Goal: Information Seeking & Learning: Learn about a topic

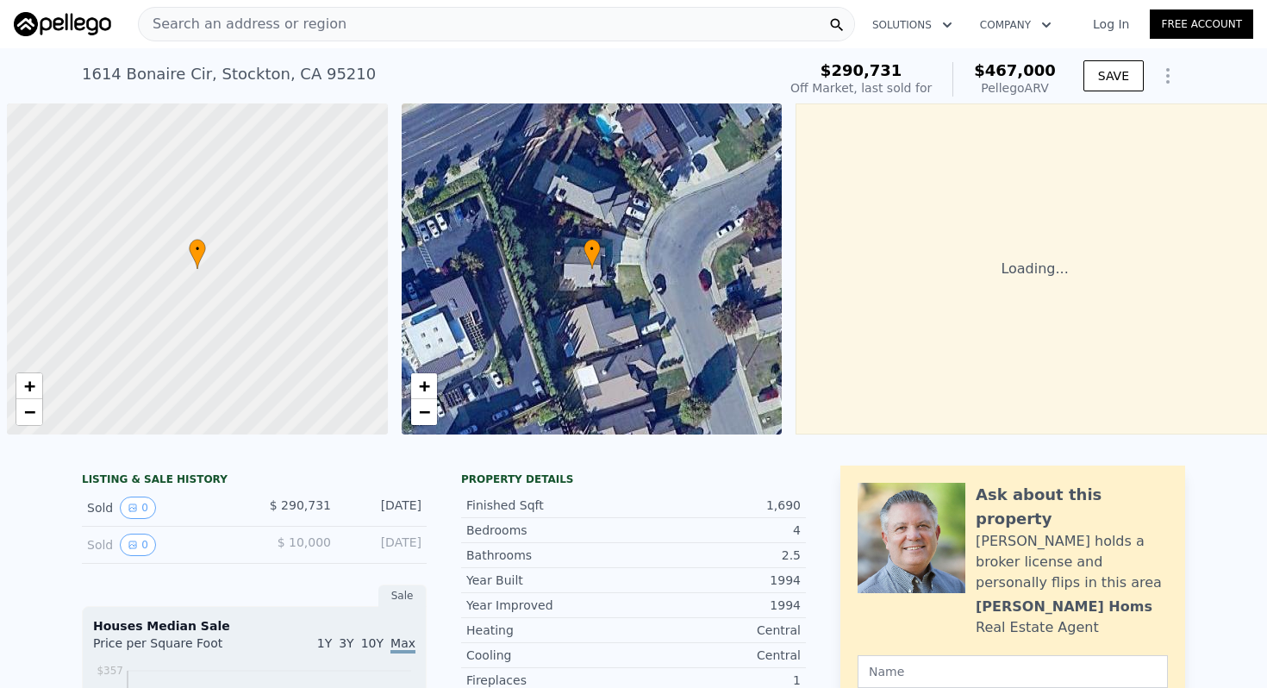
scroll to position [0, 7]
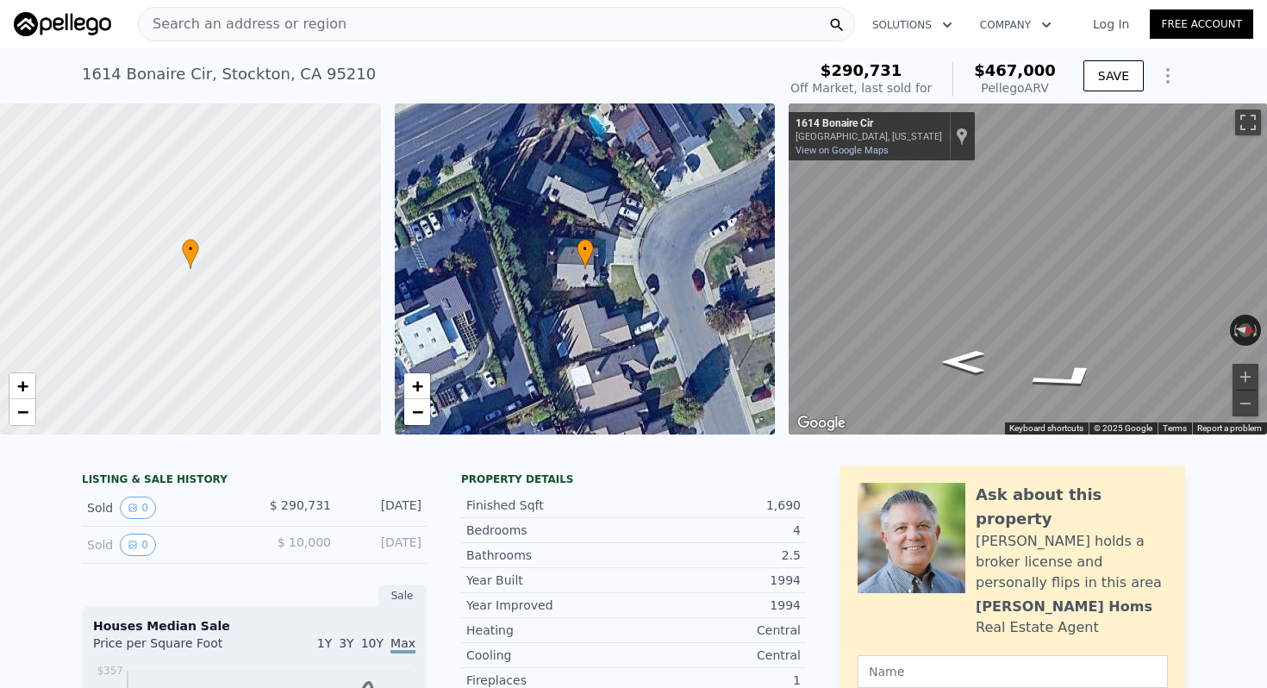
click at [425, 23] on div "Search an address or region" at bounding box center [496, 24] width 717 height 34
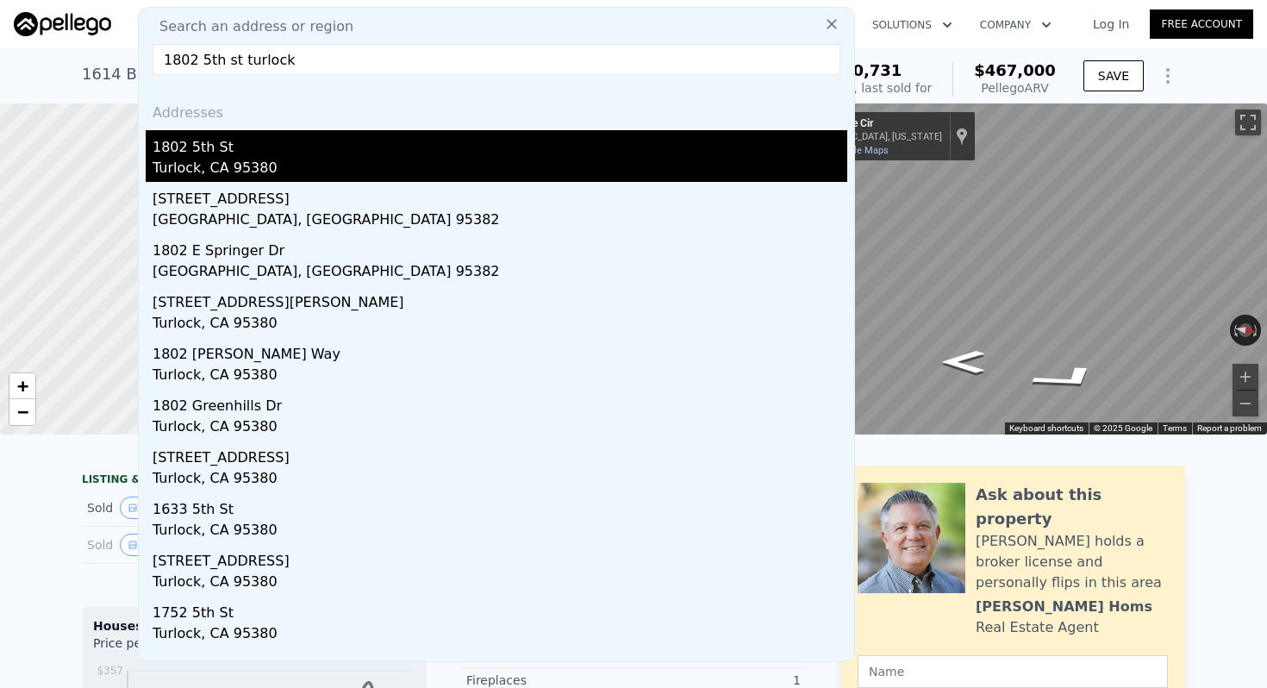
type input "1802 5th st turlock"
click at [276, 166] on div "Turlock, CA 95380" at bounding box center [500, 170] width 695 height 24
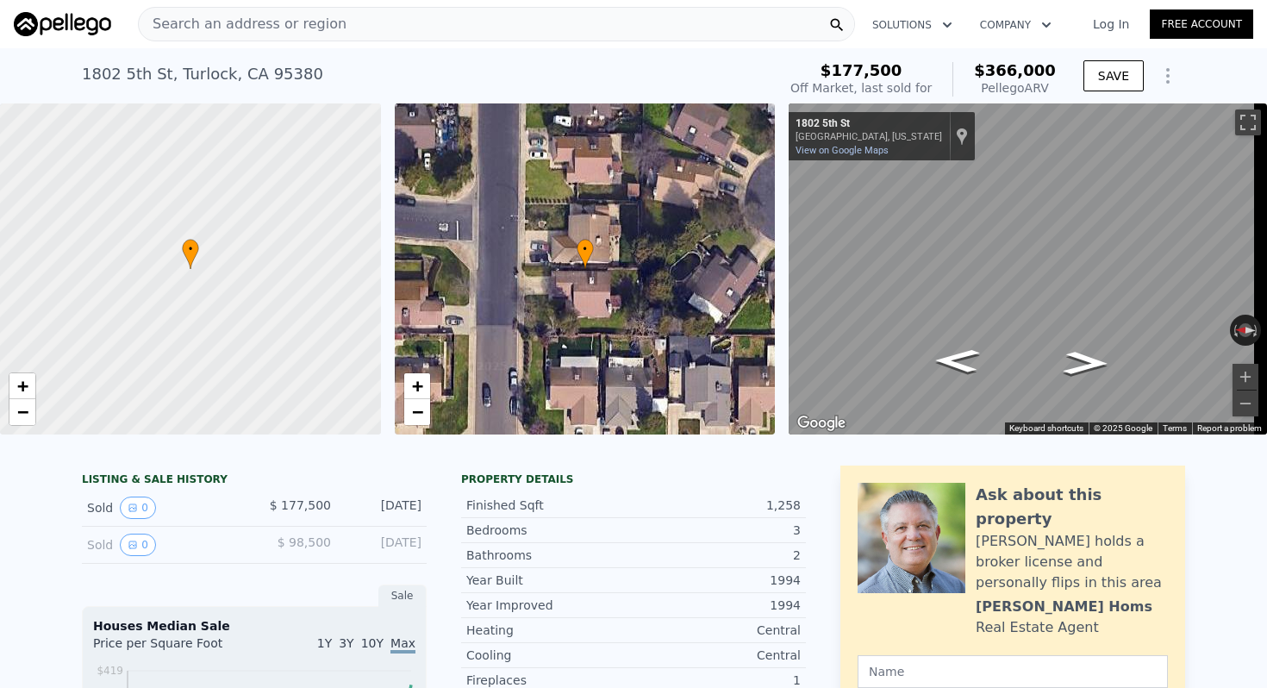
click at [290, 31] on span "Search an address or region" at bounding box center [243, 24] width 208 height 21
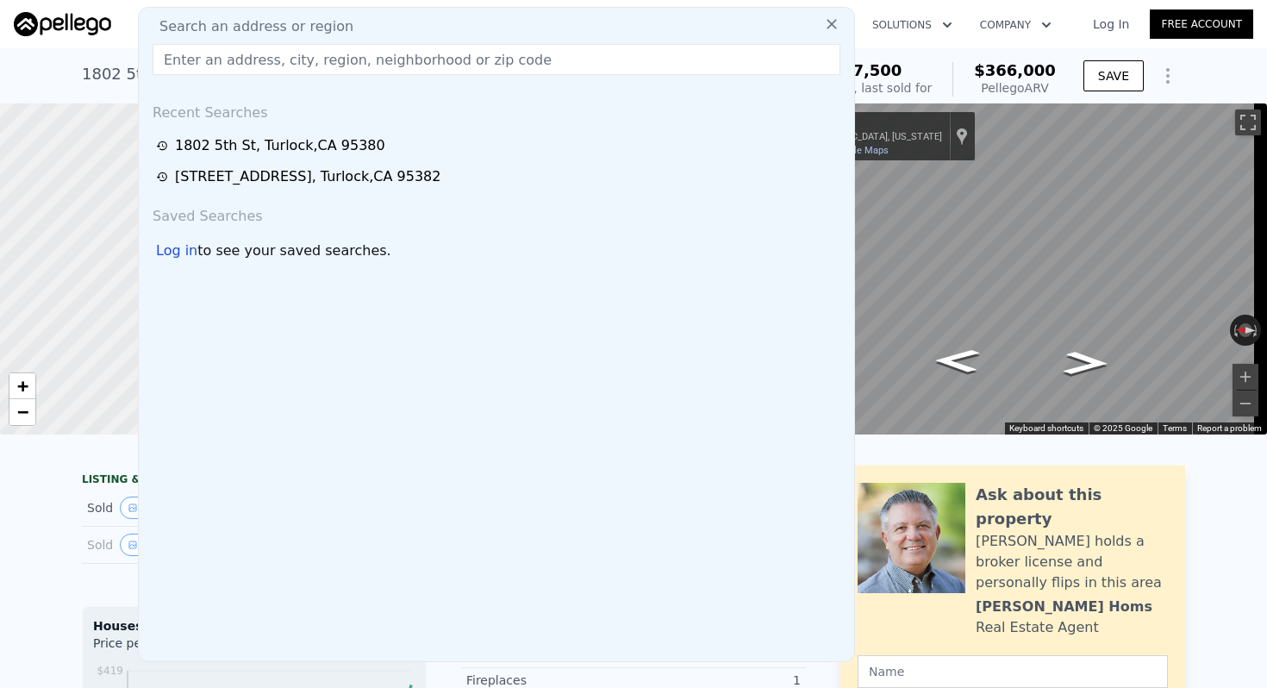
click at [520, 54] on input "text" at bounding box center [497, 59] width 688 height 31
paste input "[STREET_ADDRESS]"
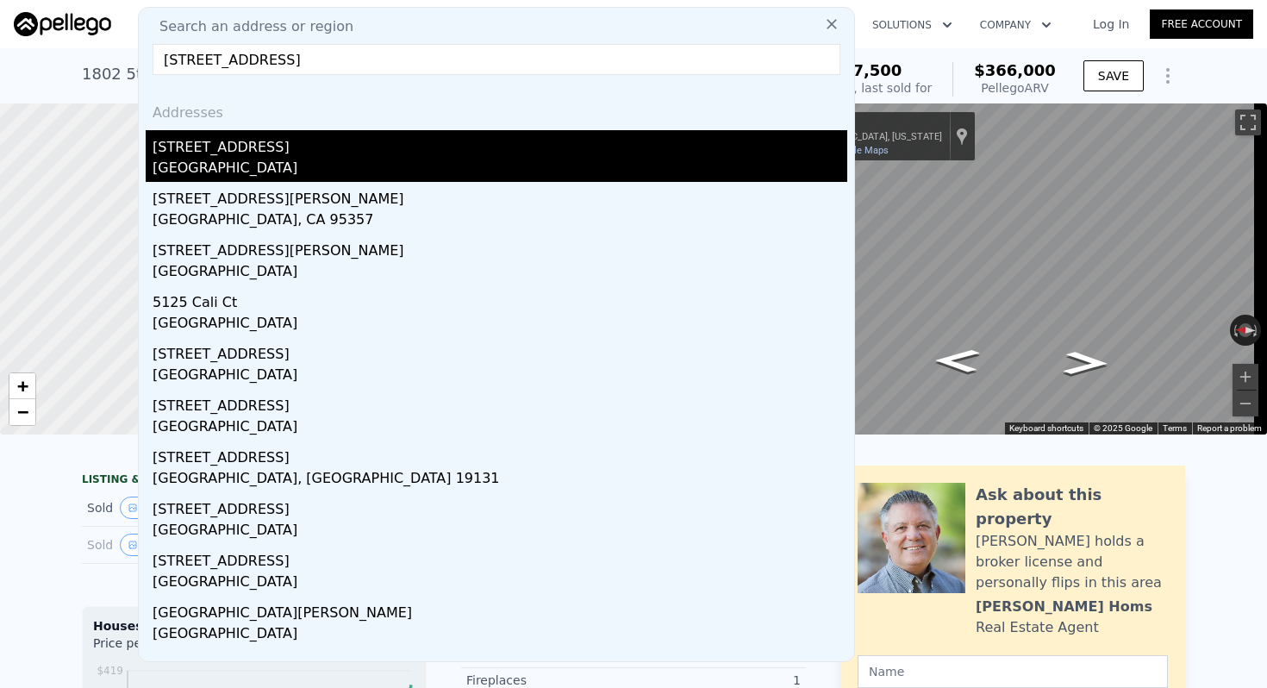
type input "[STREET_ADDRESS]"
click at [260, 145] on div "[STREET_ADDRESS]" at bounding box center [500, 144] width 695 height 28
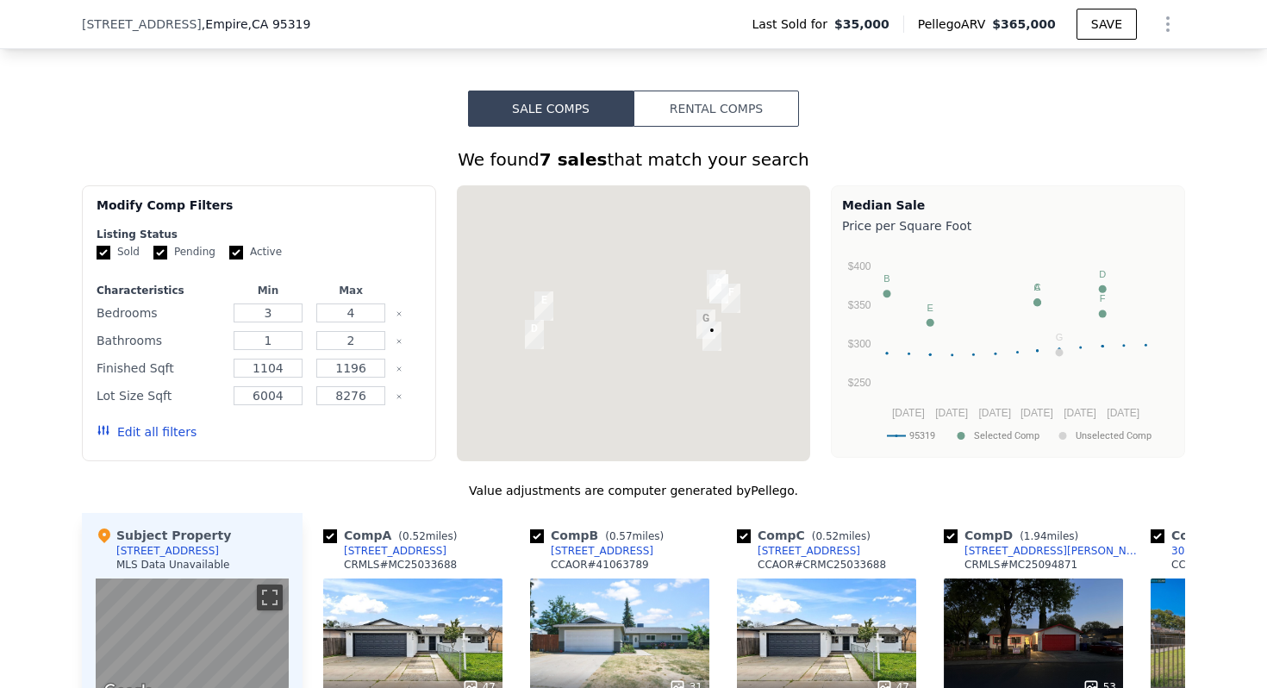
scroll to position [1234, 0]
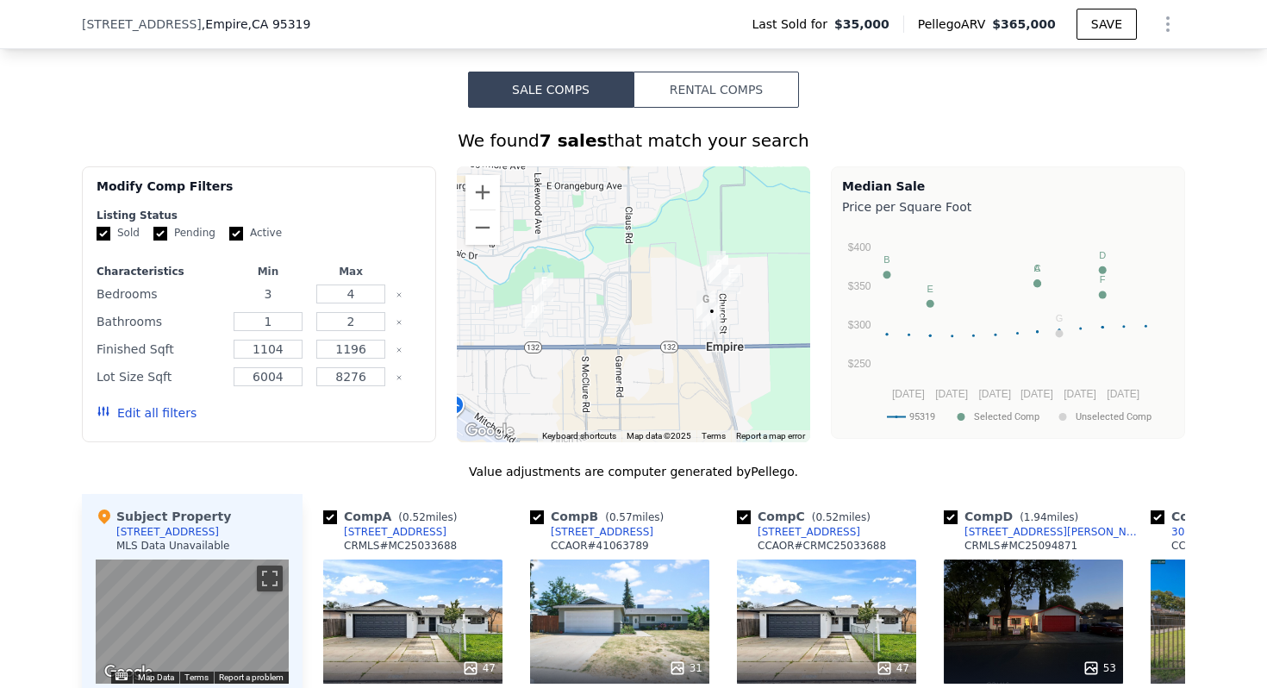
drag, startPoint x: 266, startPoint y: 305, endPoint x: 245, endPoint y: 306, distance: 21.6
click at [245, 303] on input "3" at bounding box center [268, 293] width 68 height 19
type input "2"
drag, startPoint x: 358, startPoint y: 304, endPoint x: 295, endPoint y: 306, distance: 62.9
click at [296, 306] on div "Bedrooms 2 4" at bounding box center [259, 294] width 325 height 24
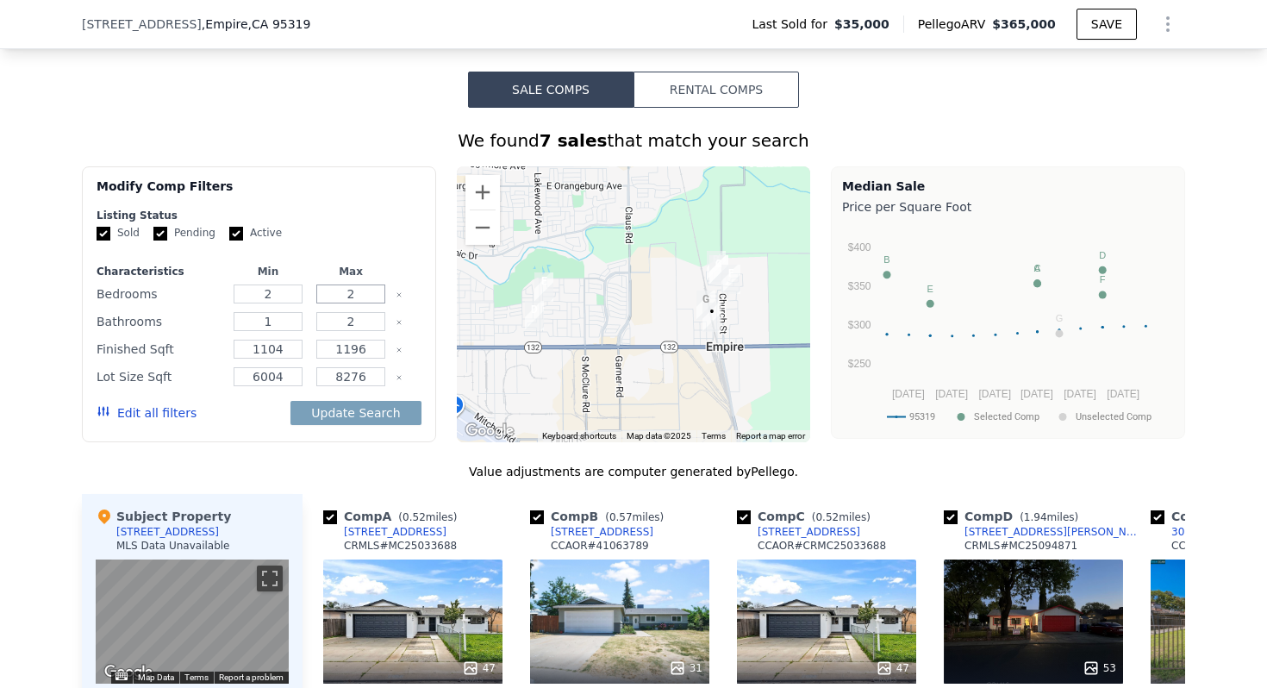
type input "2"
drag, startPoint x: 354, startPoint y: 339, endPoint x: 291, endPoint y: 339, distance: 62.9
click at [291, 334] on div "Bathrooms 1 2" at bounding box center [259, 321] width 325 height 24
drag, startPoint x: 365, startPoint y: 335, endPoint x: 281, endPoint y: 335, distance: 84.5
click at [281, 334] on div "Bathrooms 1 2" at bounding box center [259, 321] width 325 height 24
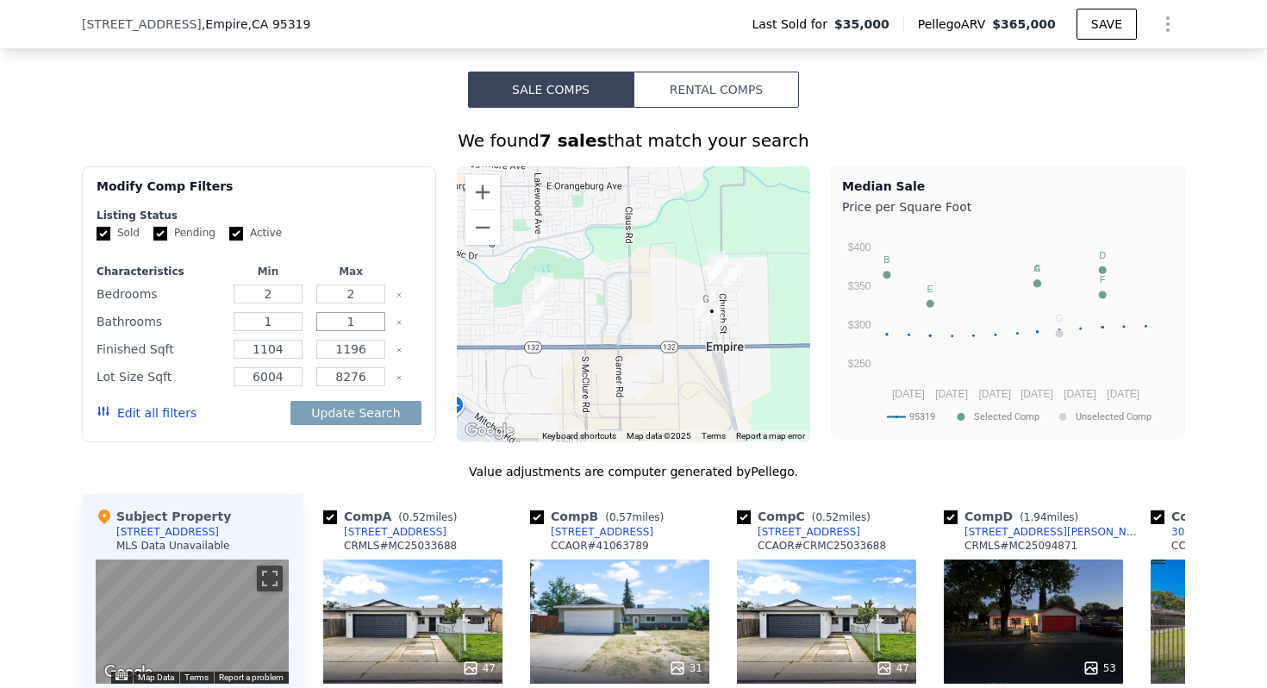
type input "1"
drag, startPoint x: 281, startPoint y: 367, endPoint x: 189, endPoint y: 365, distance: 92.3
click at [189, 361] on div "Finished Sqft 1104 1196" at bounding box center [259, 349] width 325 height 24
type input "800"
click at [327, 359] on input "1196" at bounding box center [350, 349] width 68 height 19
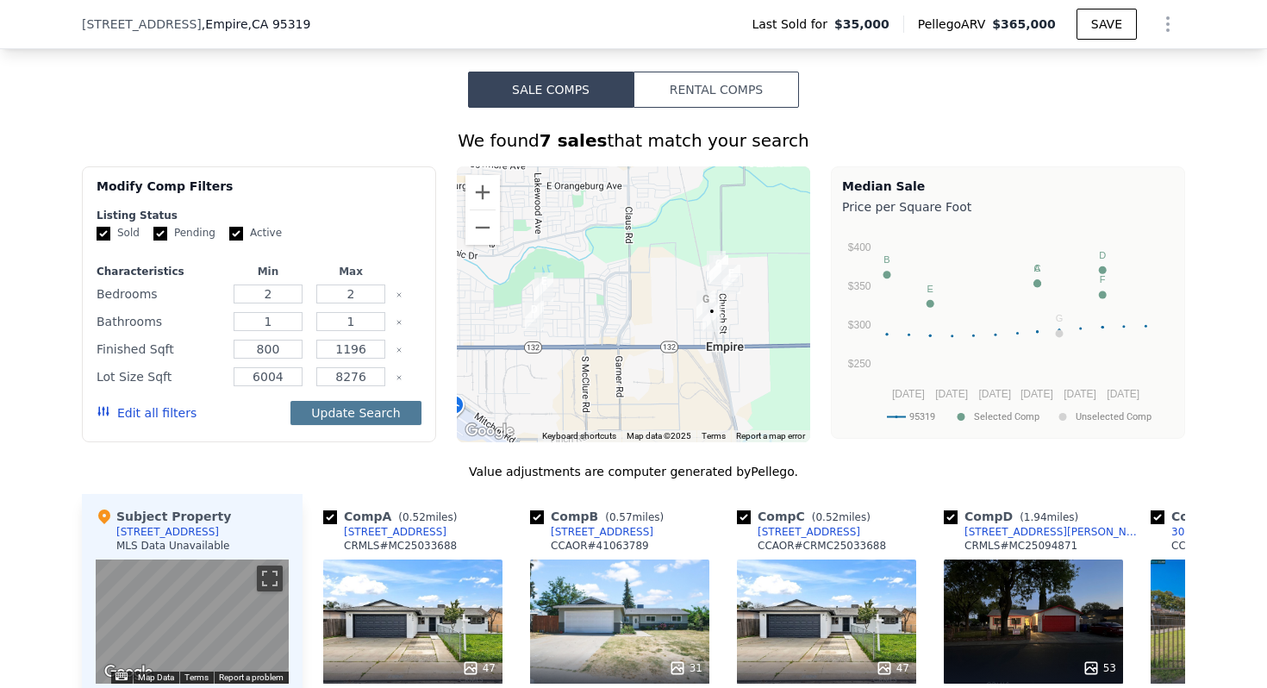
click at [360, 425] on button "Update Search" at bounding box center [355, 413] width 130 height 24
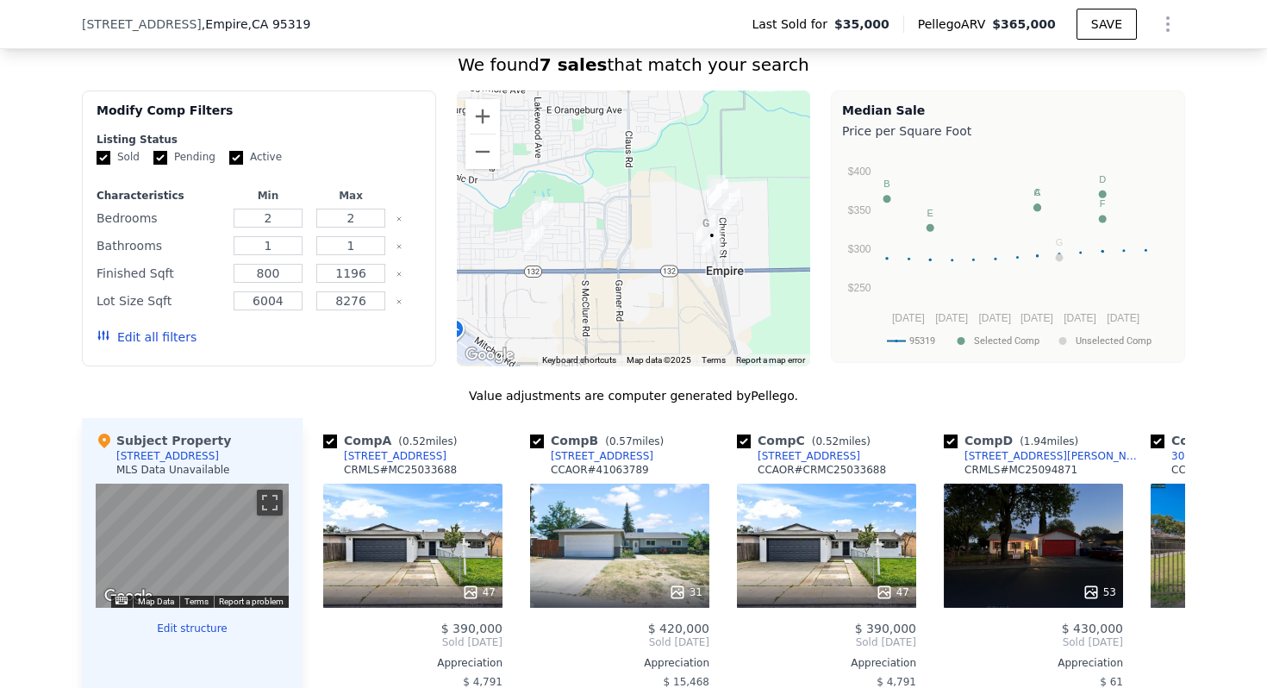
scroll to position [1330, 0]
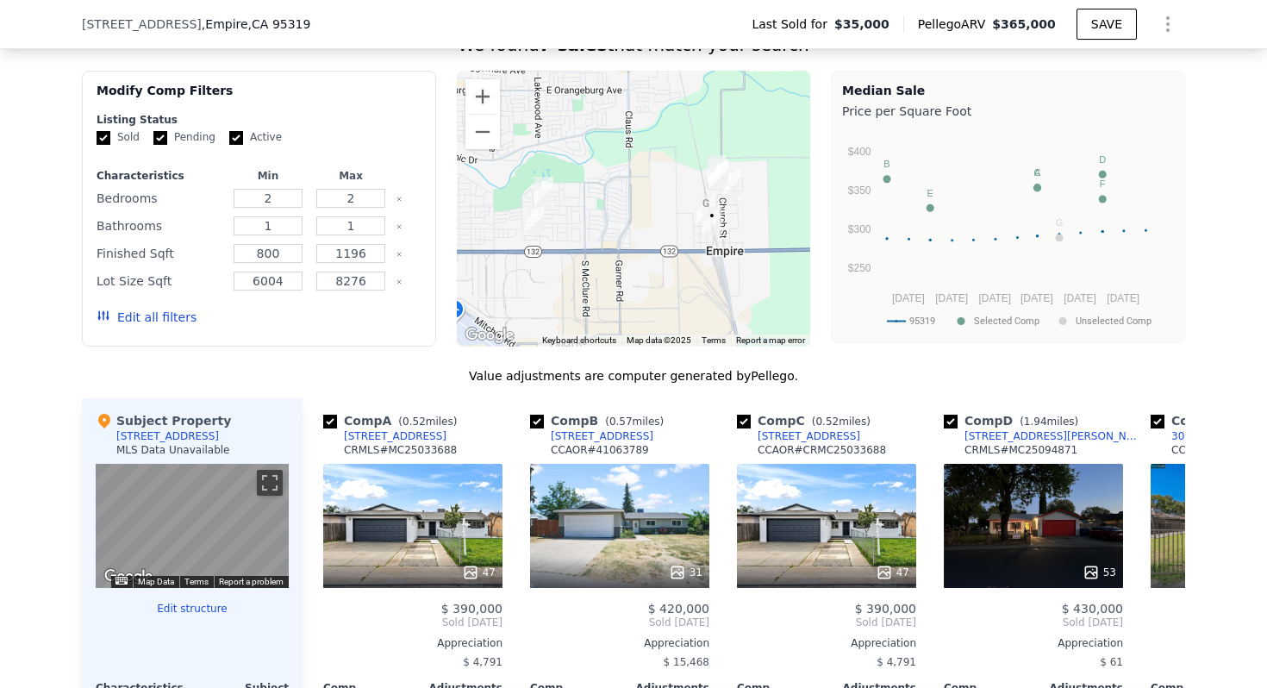
click at [138, 326] on button "Edit all filters" at bounding box center [147, 317] width 100 height 17
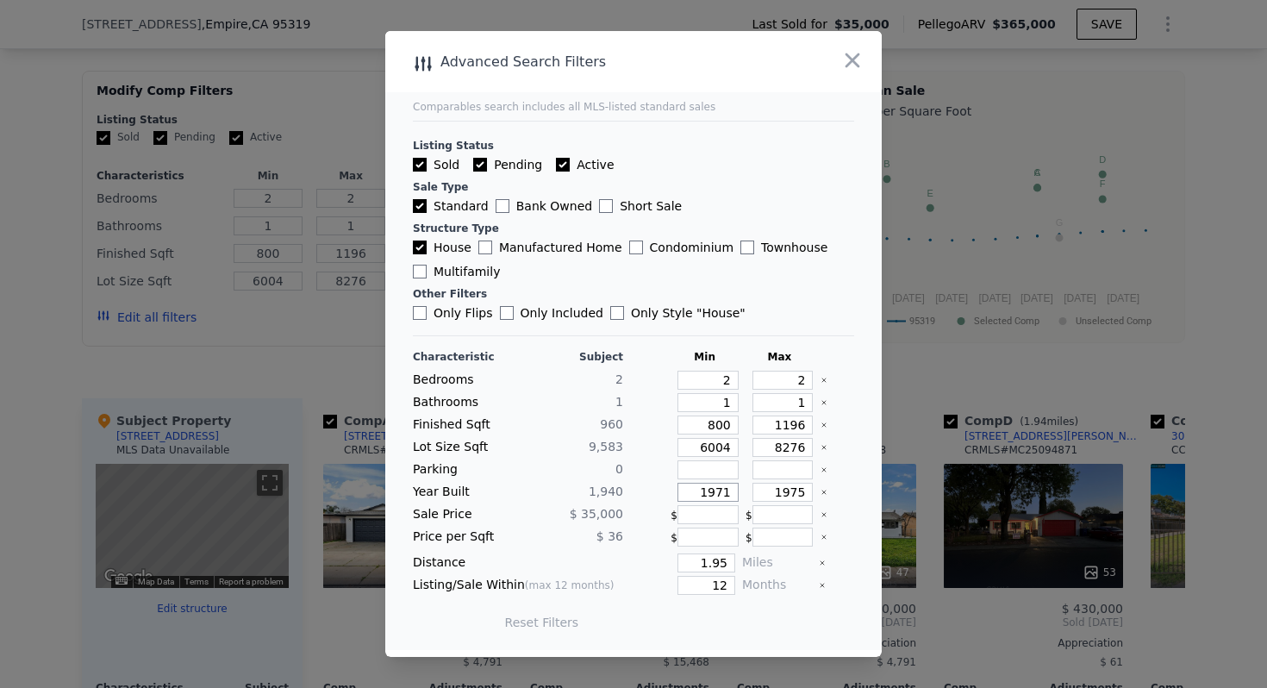
drag, startPoint x: 696, startPoint y: 493, endPoint x: 773, endPoint y: 494, distance: 77.6
click at [773, 494] on div "Year Built 1,940 1971 1975" at bounding box center [633, 492] width 441 height 19
type input "1920"
click at [732, 622] on button "Update Search" at bounding box center [730, 622] width 130 height 24
drag, startPoint x: 764, startPoint y: 485, endPoint x: 843, endPoint y: 482, distance: 79.4
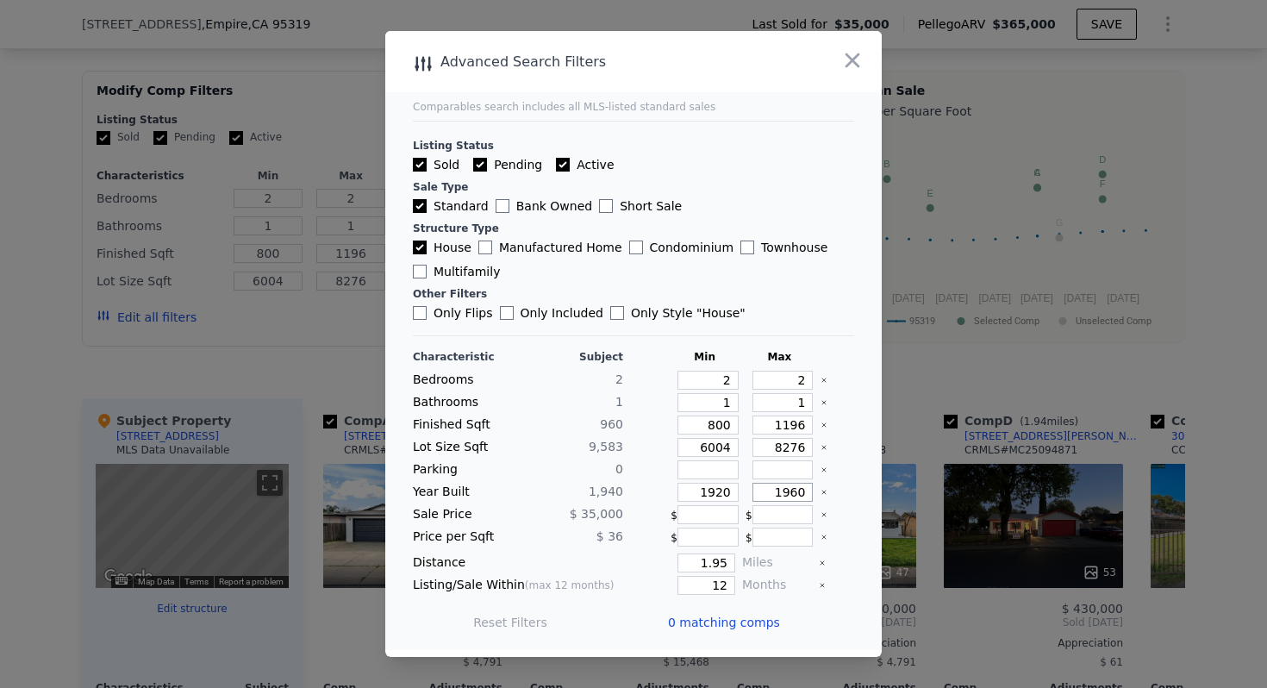
click at [843, 482] on main "Comparables search includes all MLS-listed standard sales Listing Status Sold P…" at bounding box center [633, 340] width 496 height 619
drag, startPoint x: 780, startPoint y: 490, endPoint x: 814, endPoint y: 490, distance: 34.5
click at [814, 490] on div "Year Built 1,940 1920 1960" at bounding box center [633, 492] width 441 height 19
type input "1980"
click at [716, 624] on button "Update Search" at bounding box center [730, 622] width 130 height 24
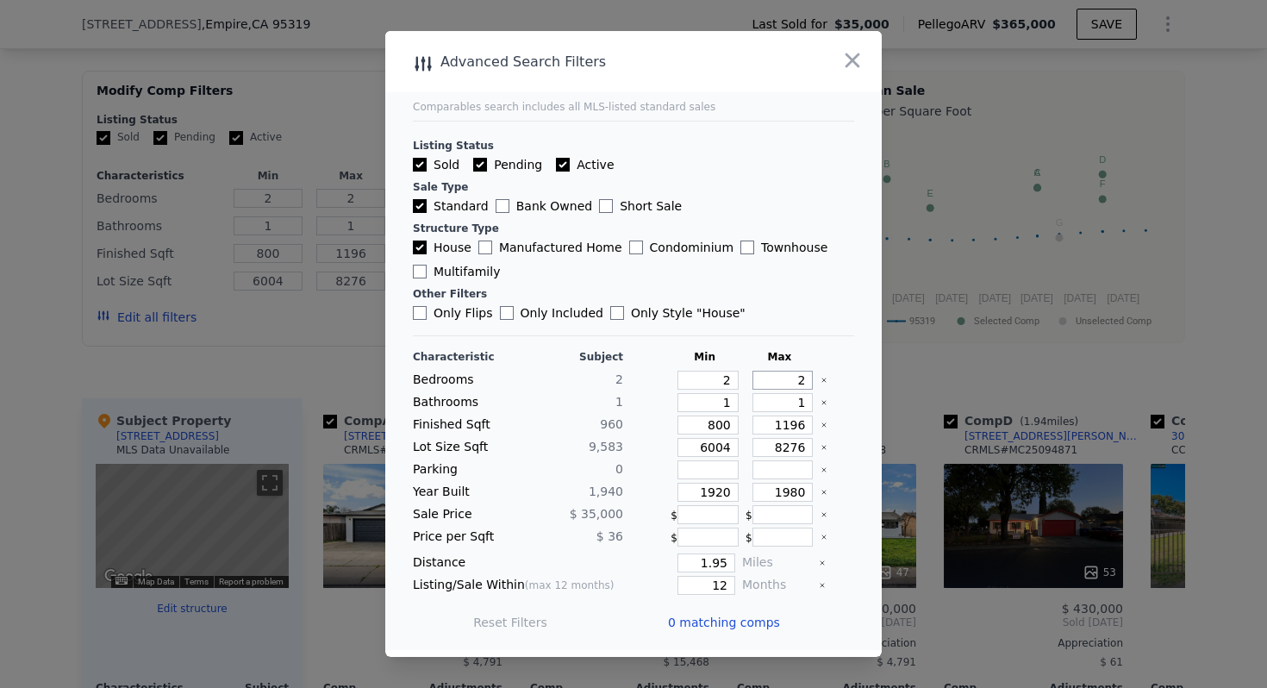
drag, startPoint x: 763, startPoint y: 380, endPoint x: 812, endPoint y: 382, distance: 49.2
click at [810, 381] on div "Bedrooms 2 2 2" at bounding box center [633, 380] width 441 height 19
type input "3"
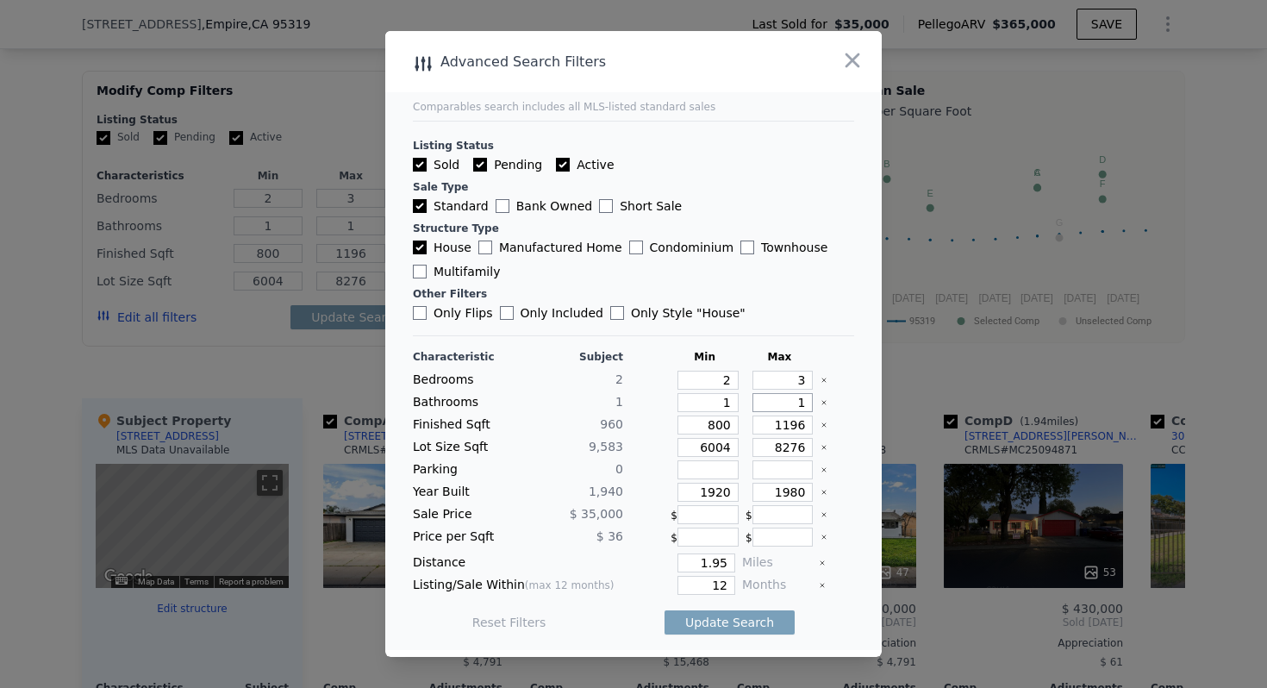
drag, startPoint x: 784, startPoint y: 400, endPoint x: 867, endPoint y: 402, distance: 82.8
click at [867, 402] on main "Comparables search includes all MLS-listed standard sales Listing Status Sold P…" at bounding box center [633, 340] width 496 height 619
type input "2"
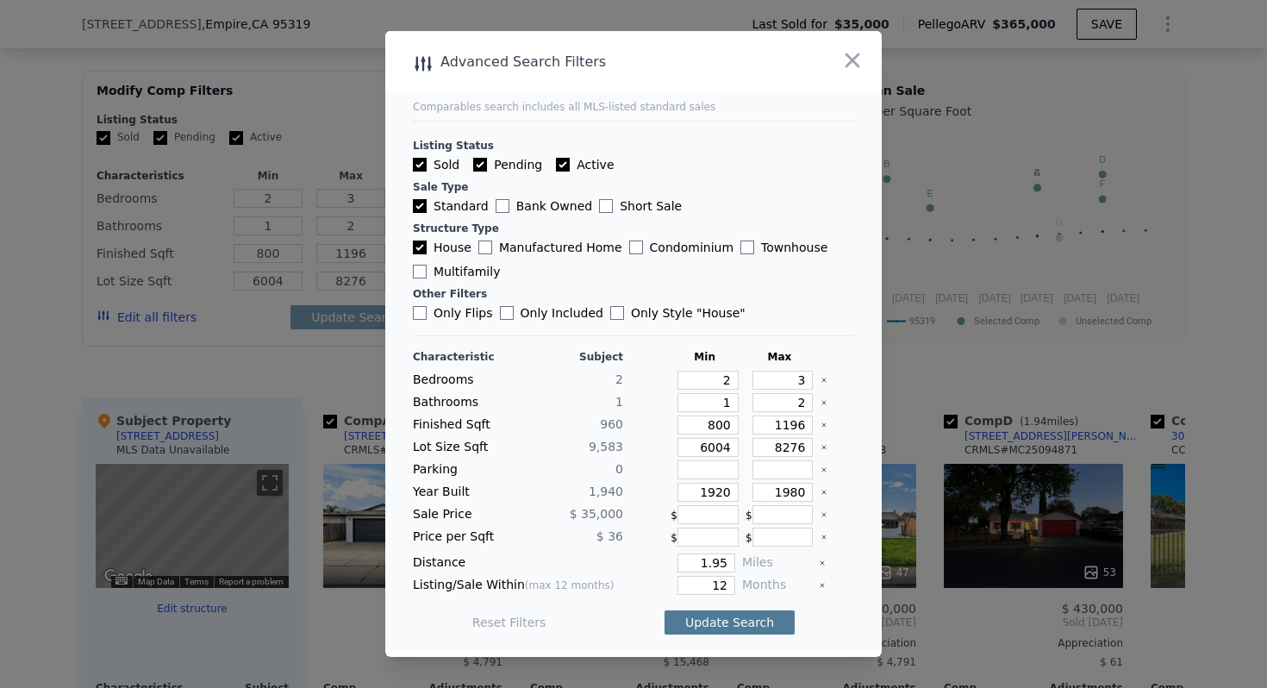
click at [725, 631] on button "Update Search" at bounding box center [730, 622] width 130 height 24
checkbox input "false"
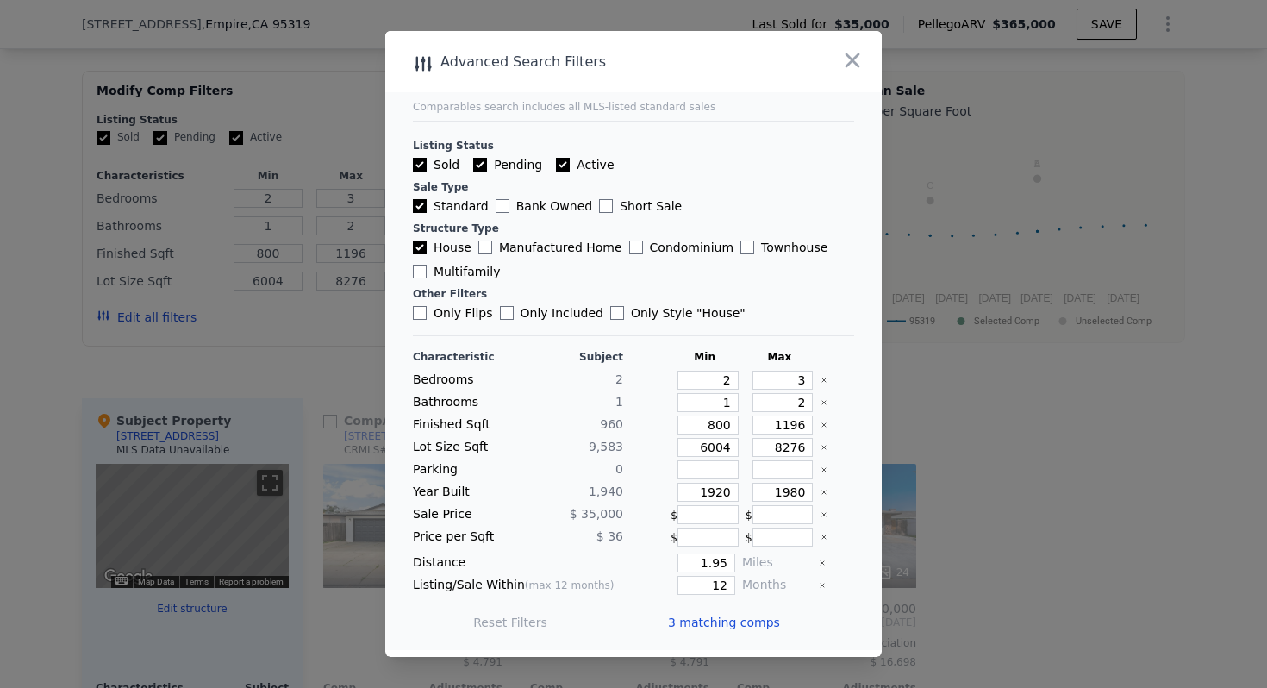
click at [727, 625] on span "3 matching comps" at bounding box center [724, 622] width 112 height 17
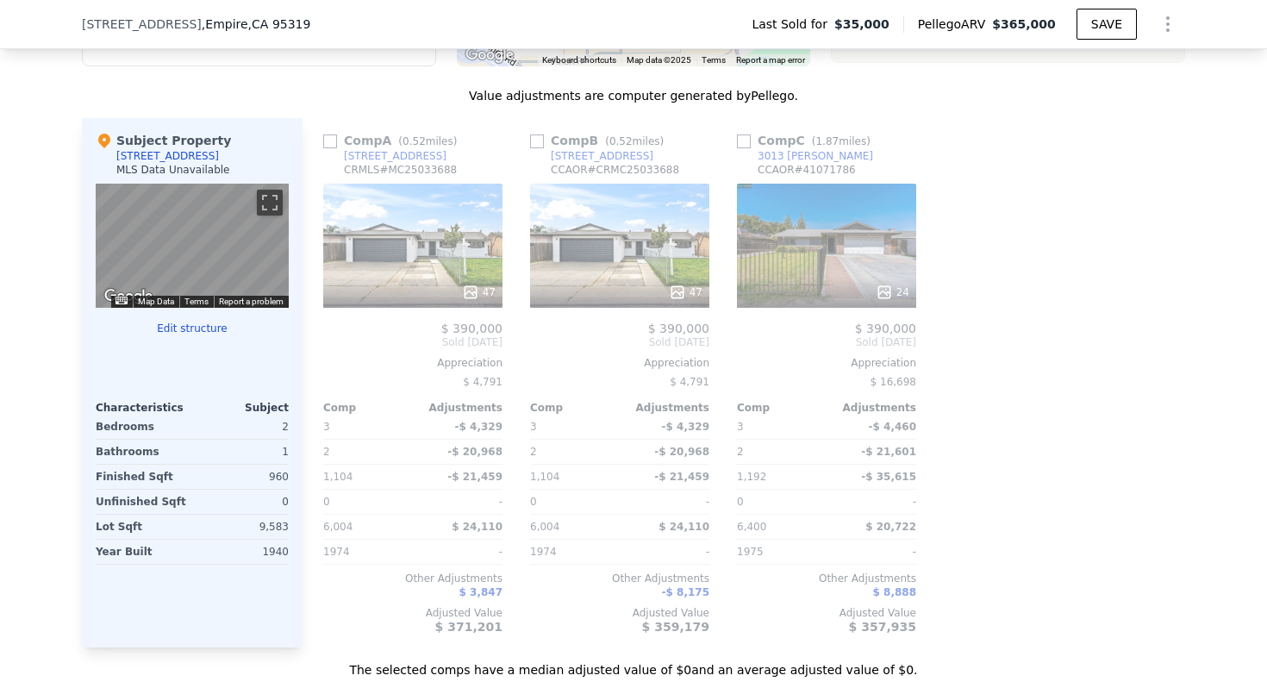
scroll to position [1634, 0]
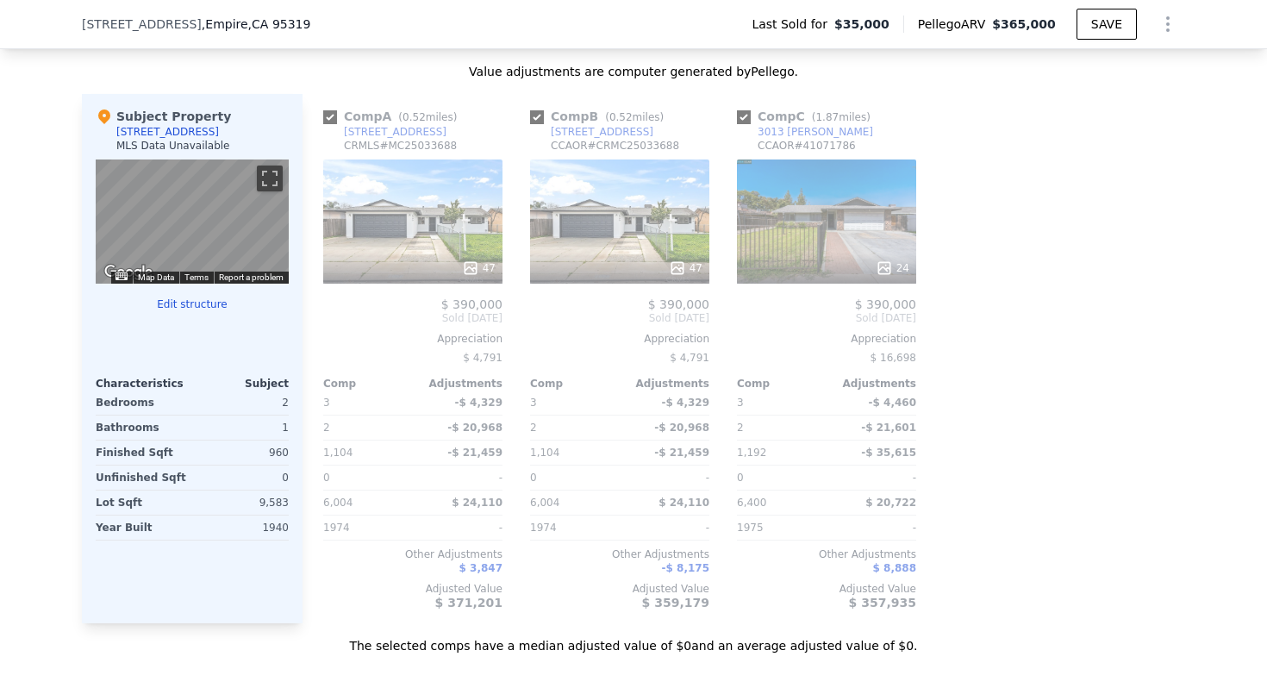
type input "3"
type input "4"
type input "1104"
checkbox input "true"
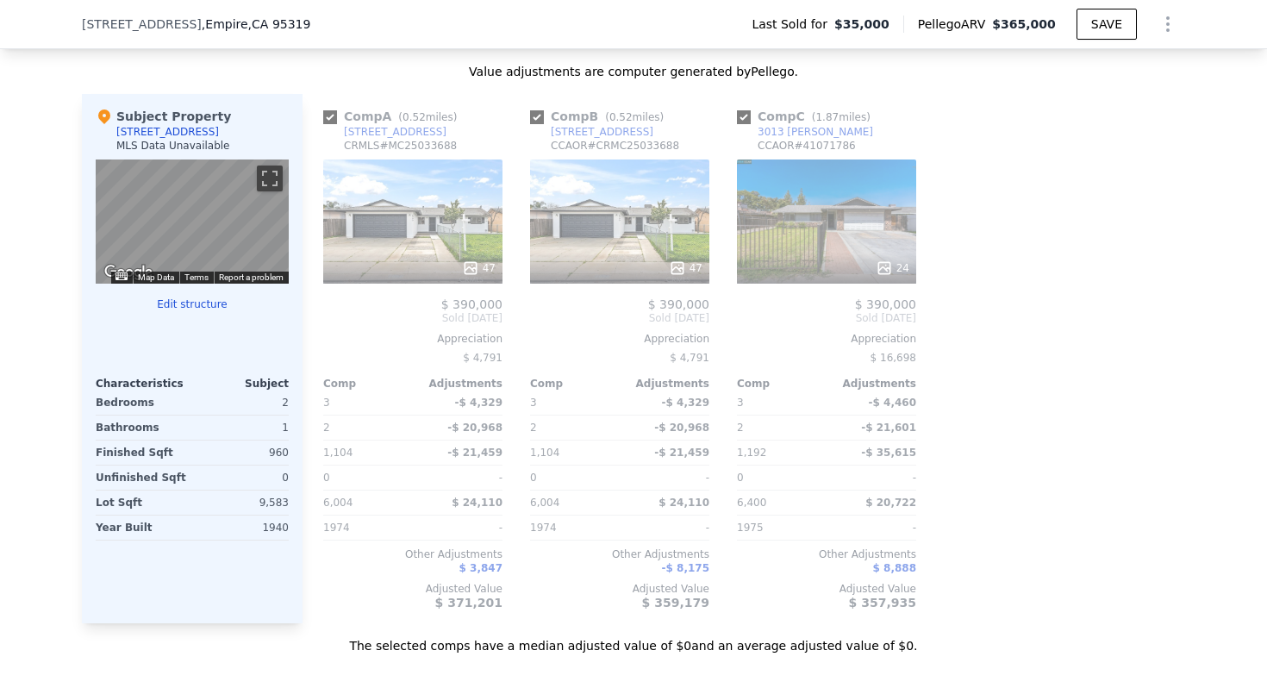
checkbox input "true"
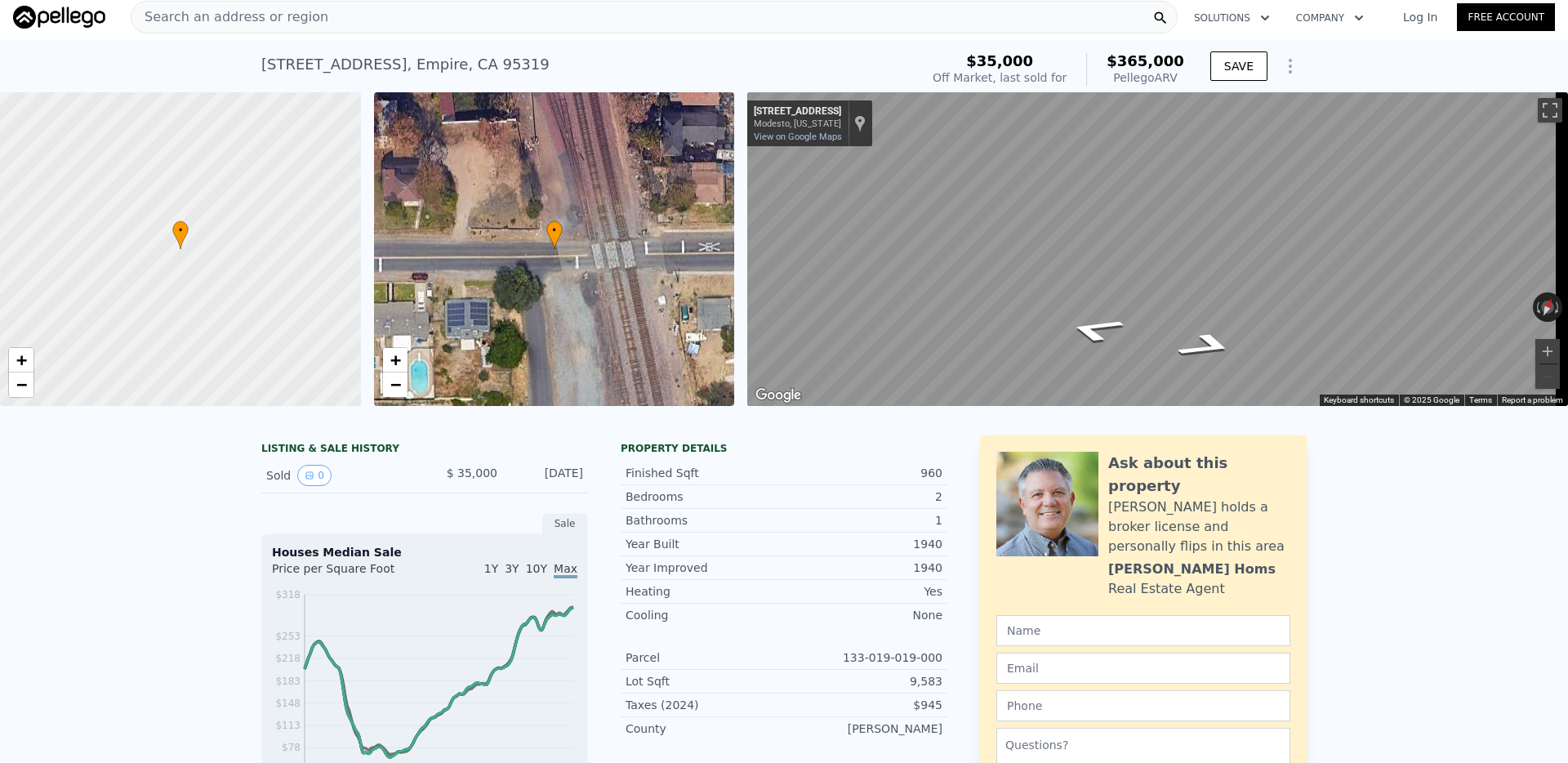
scroll to position [0, 0]
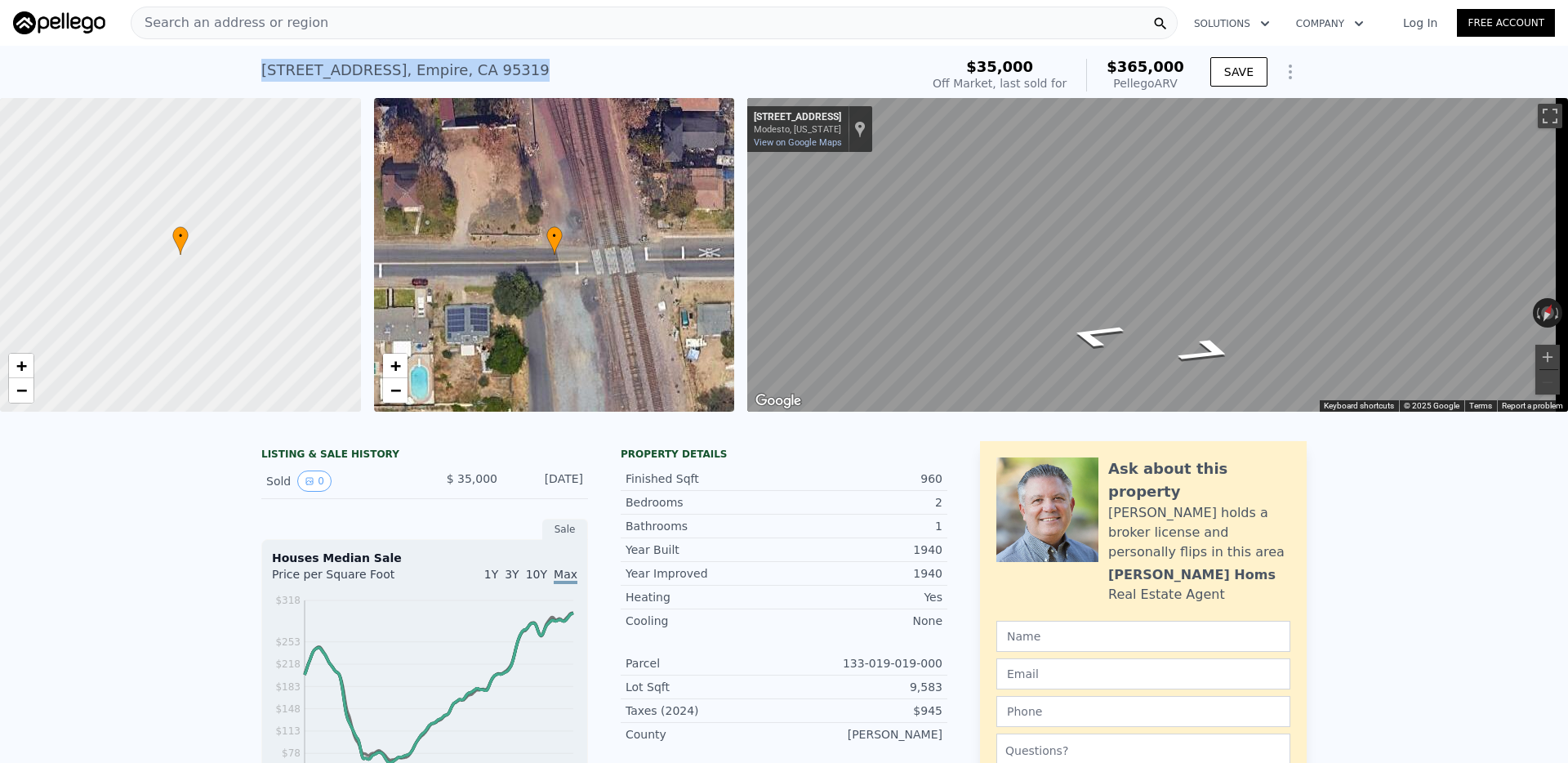
drag, startPoint x: 467, startPoint y: 67, endPoint x: 255, endPoint y: 73, distance: 212.1
click at [261, 73] on div "[STREET_ADDRESS] Sold [DATE] for $35k (~ARV $365k )" at bounding box center [587, 75] width 652 height 45
copy div "[STREET_ADDRESS]"
click at [367, 27] on div "Search an address or region" at bounding box center [654, 23] width 1047 height 32
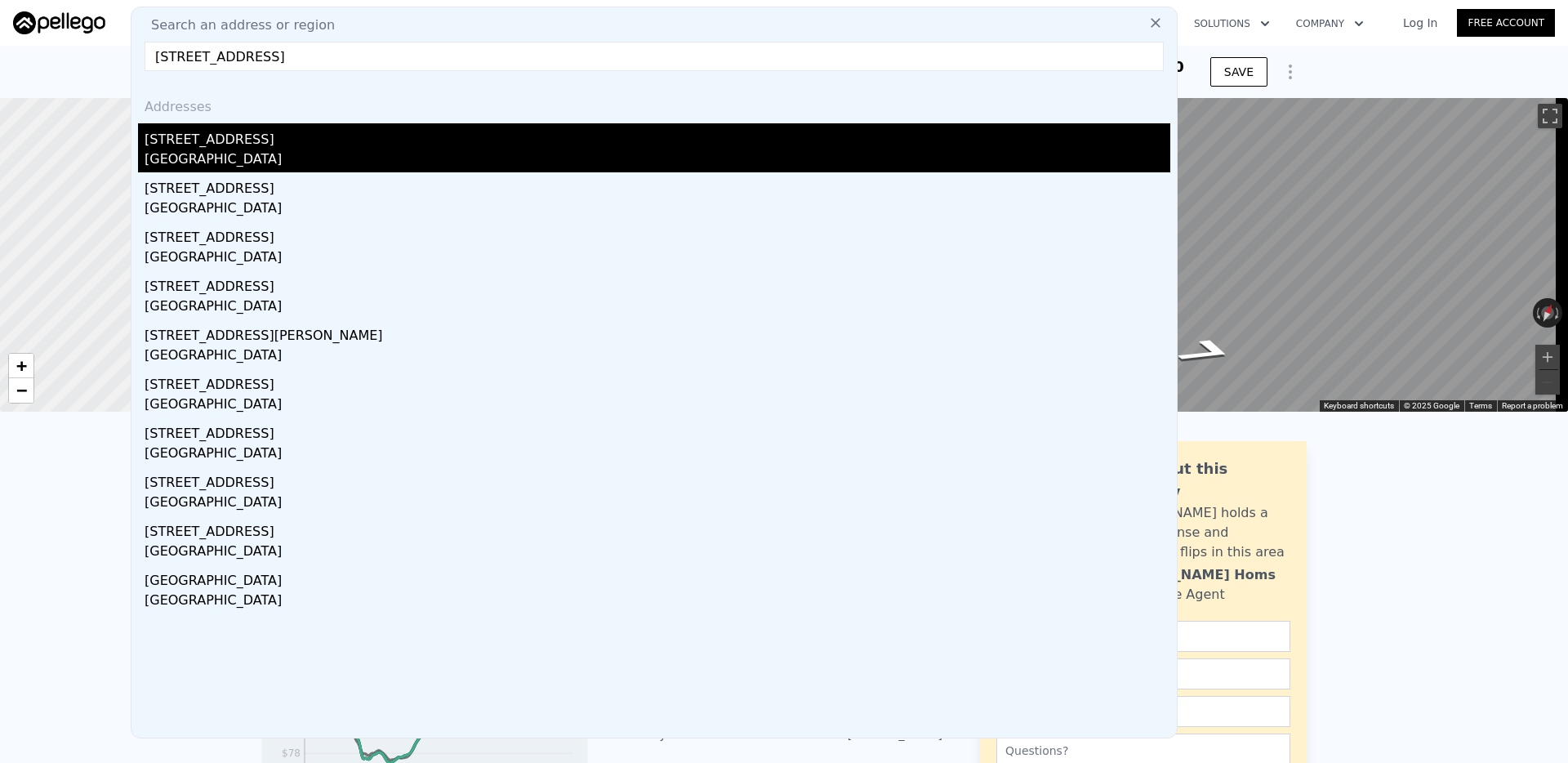
type input "[STREET_ADDRESS]"
click at [256, 145] on div "[STREET_ADDRESS]" at bounding box center [658, 136] width 1026 height 27
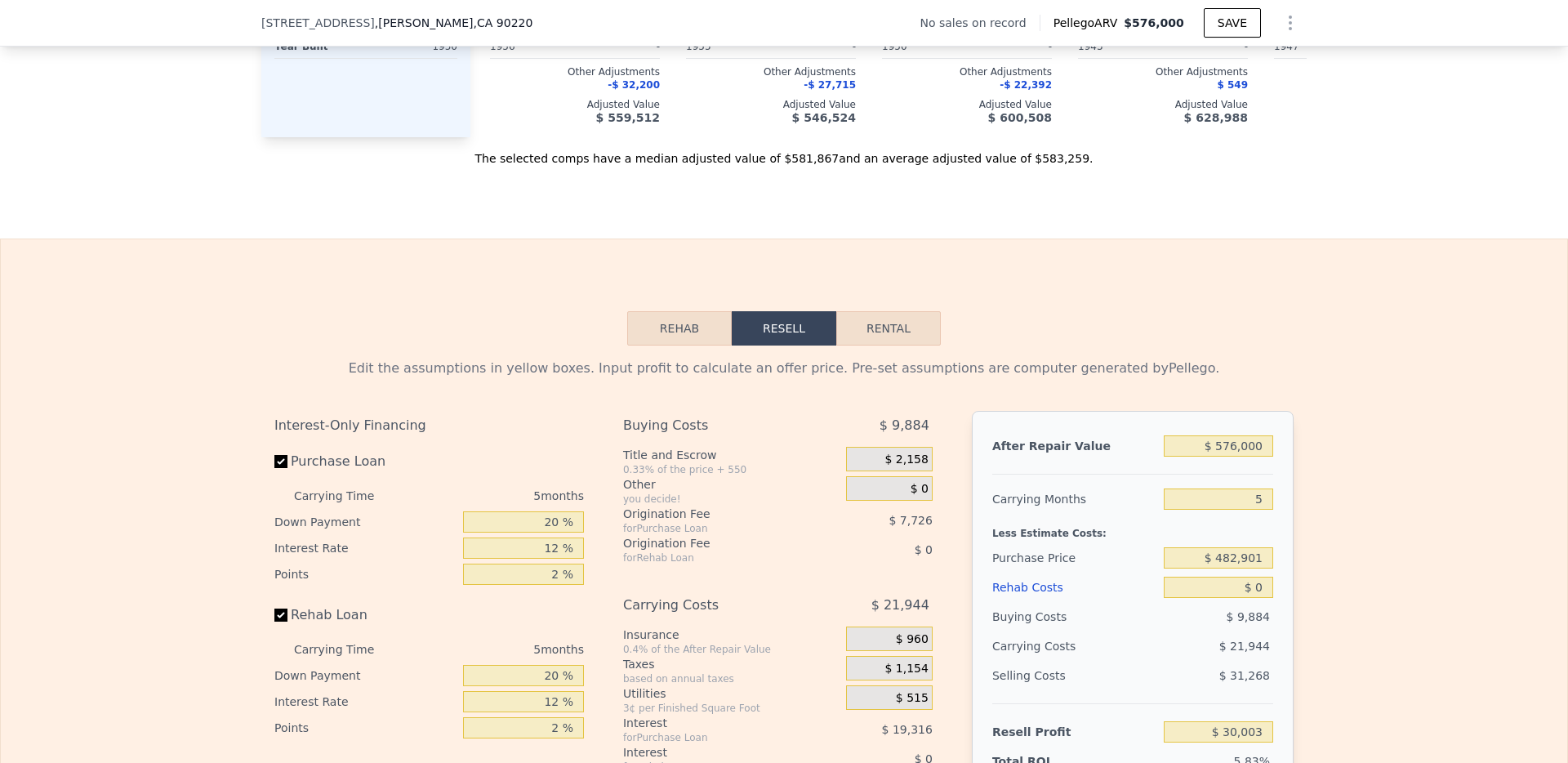
scroll to position [2007, 0]
